Goal: Navigation & Orientation: Find specific page/section

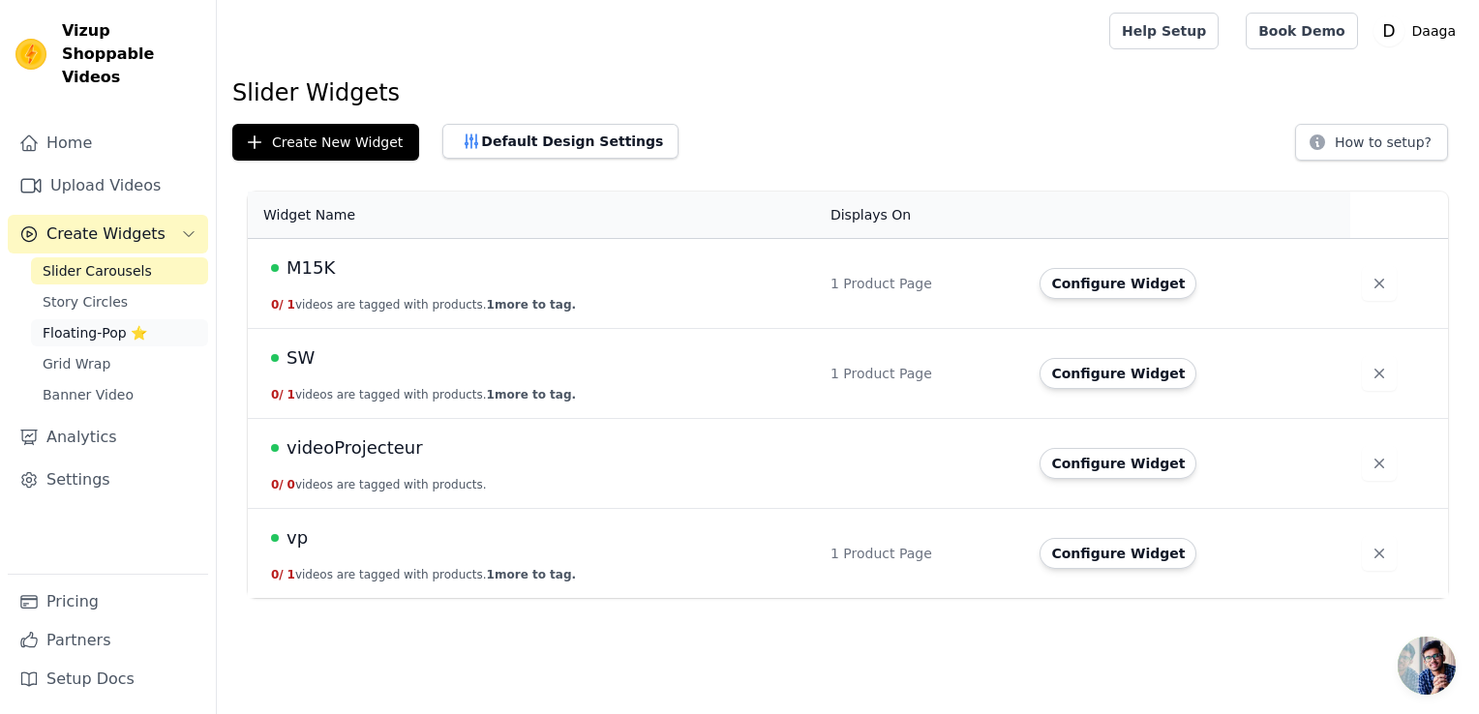
drag, startPoint x: 0, startPoint y: 0, endPoint x: 97, endPoint y: 315, distance: 330.0
click at [97, 323] on span "Floating-Pop ⭐" at bounding box center [95, 332] width 105 height 19
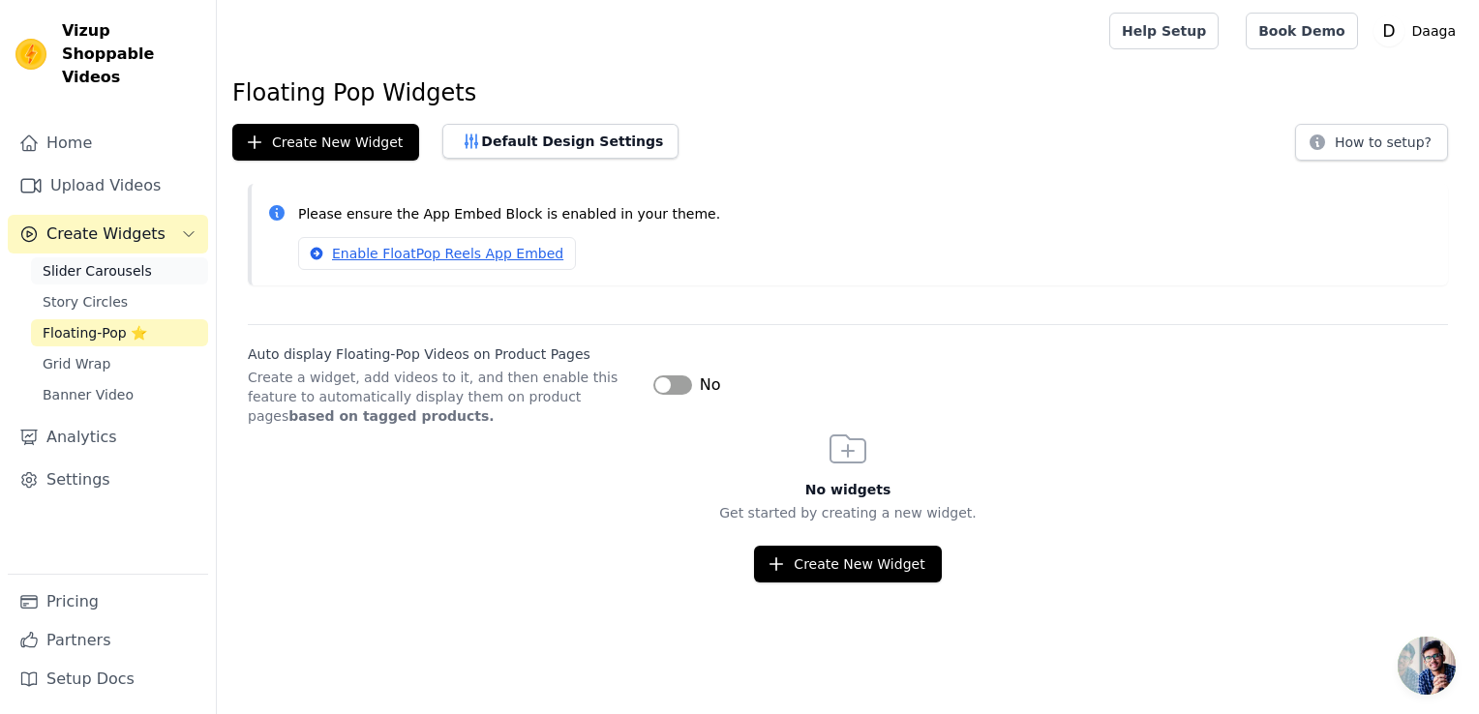
click at [80, 257] on link "Slider Carousels" at bounding box center [119, 270] width 177 height 27
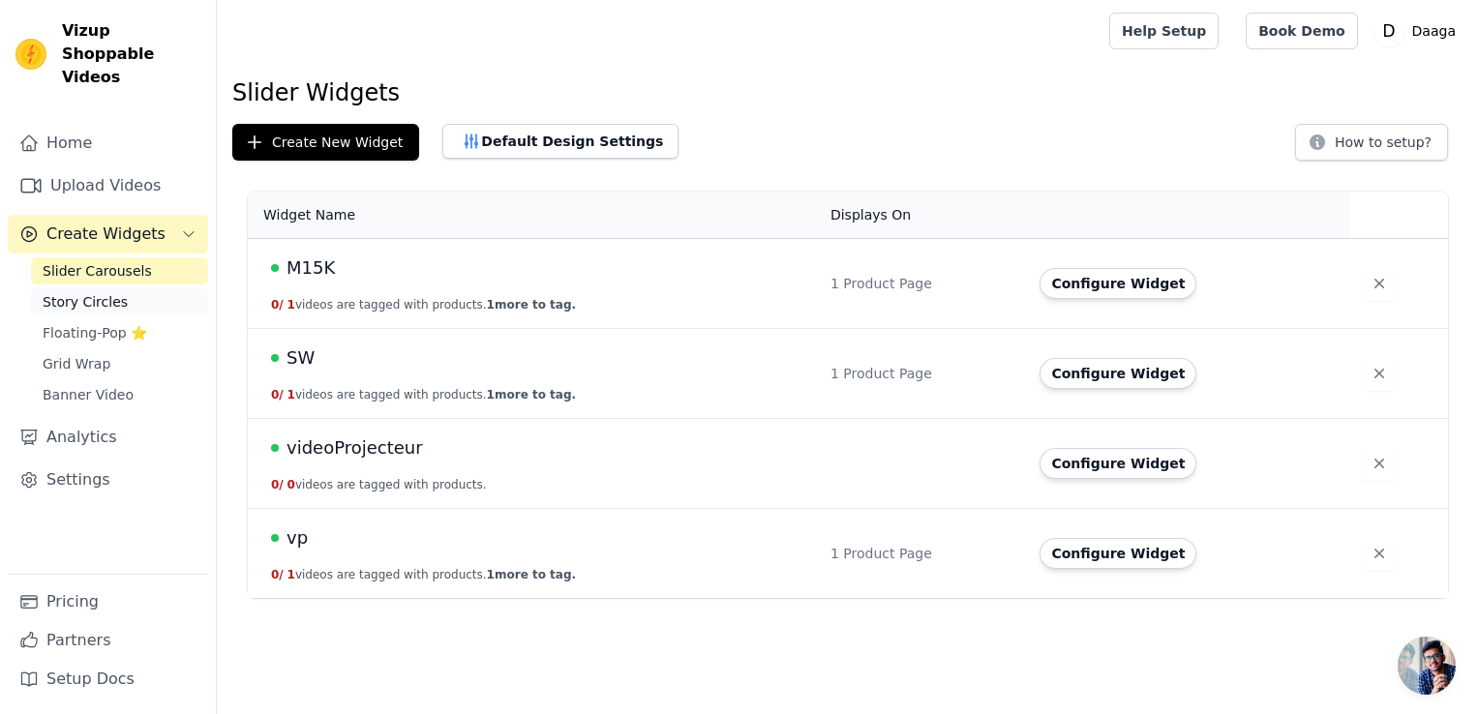
click at [79, 292] on span "Story Circles" at bounding box center [85, 301] width 85 height 19
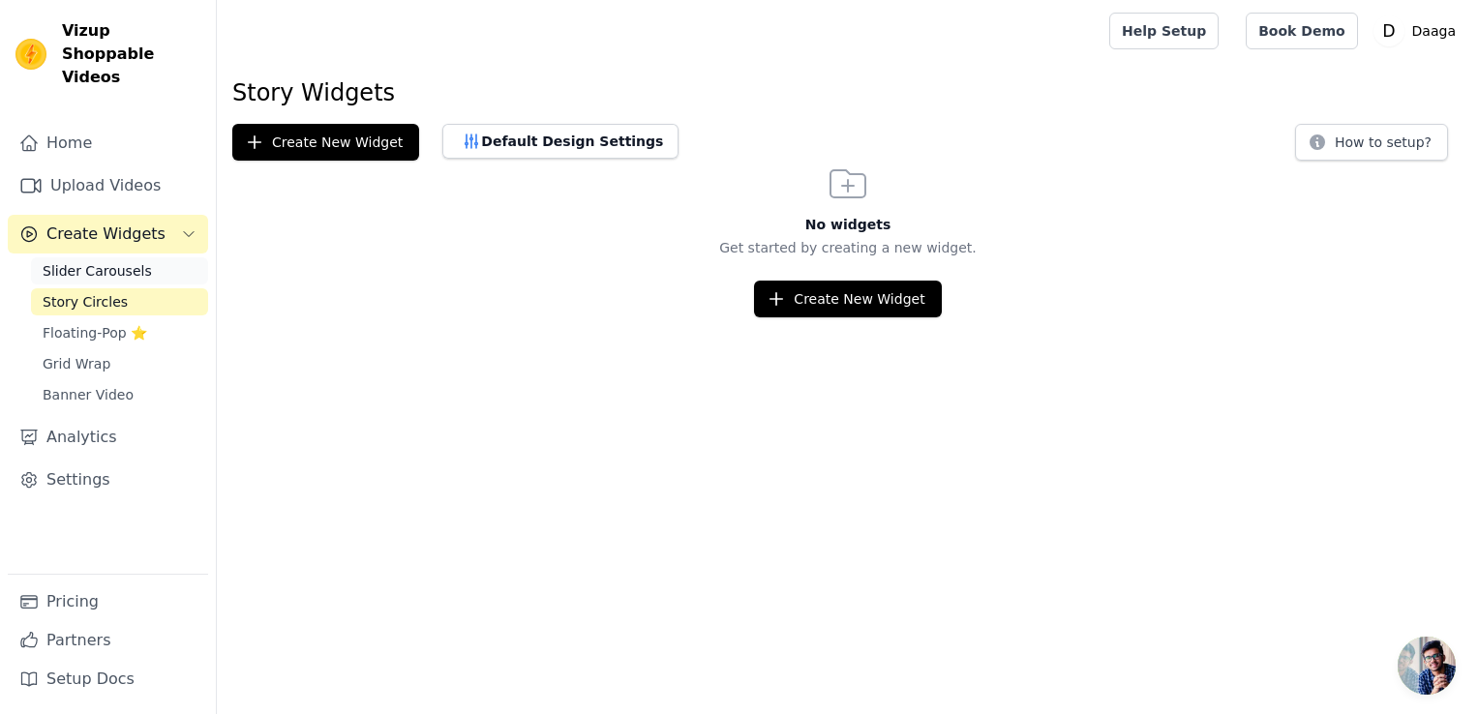
click at [85, 261] on span "Slider Carousels" at bounding box center [97, 270] width 109 height 19
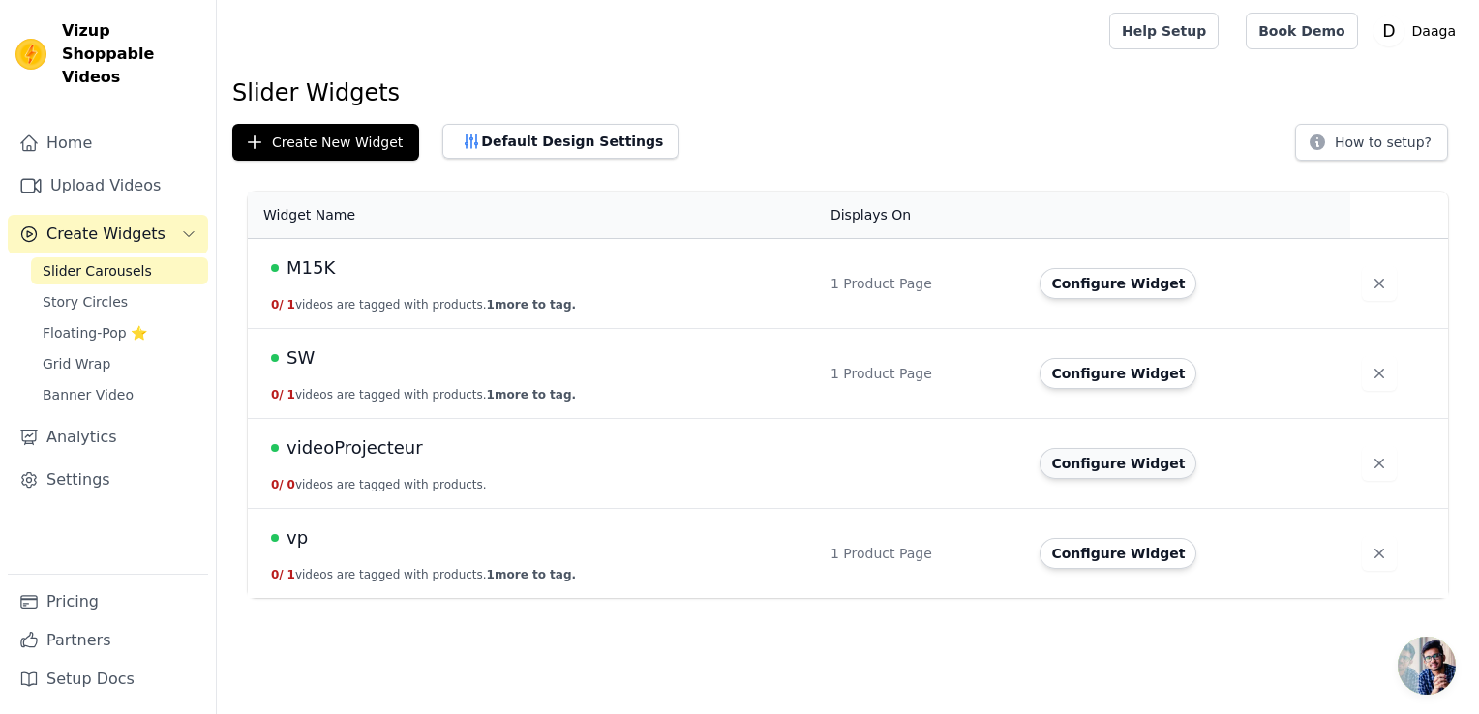
click at [1058, 468] on button "Configure Widget" at bounding box center [1117, 463] width 157 height 31
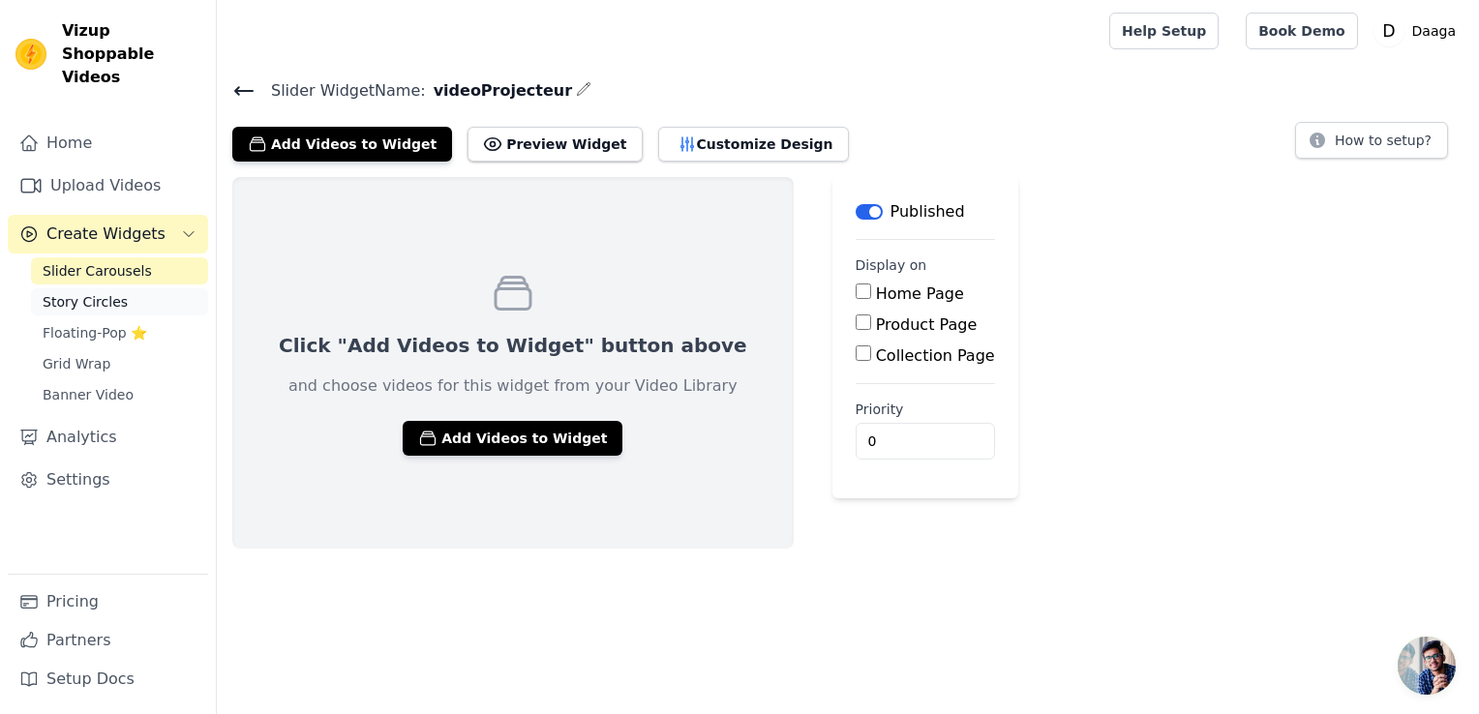
click at [84, 292] on span "Story Circles" at bounding box center [85, 301] width 85 height 19
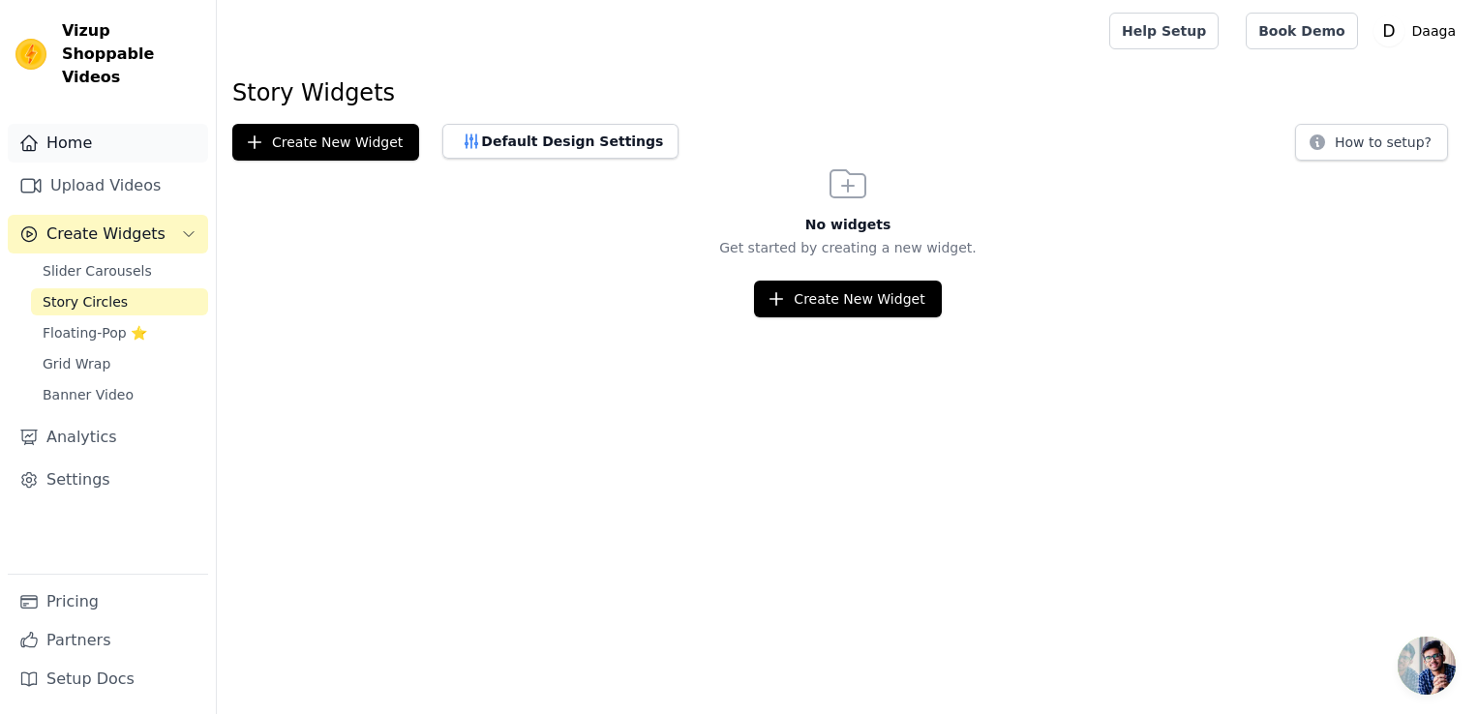
click at [114, 129] on link "Home" at bounding box center [108, 143] width 200 height 39
